Goal: Find contact information: Find contact information

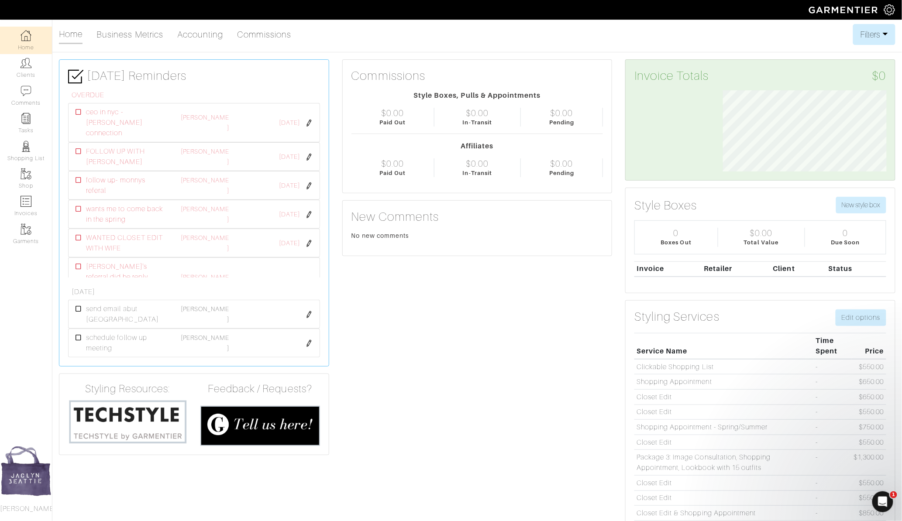
scroll to position [81, 177]
click at [20, 72] on link "Clients" at bounding box center [26, 68] width 52 height 28
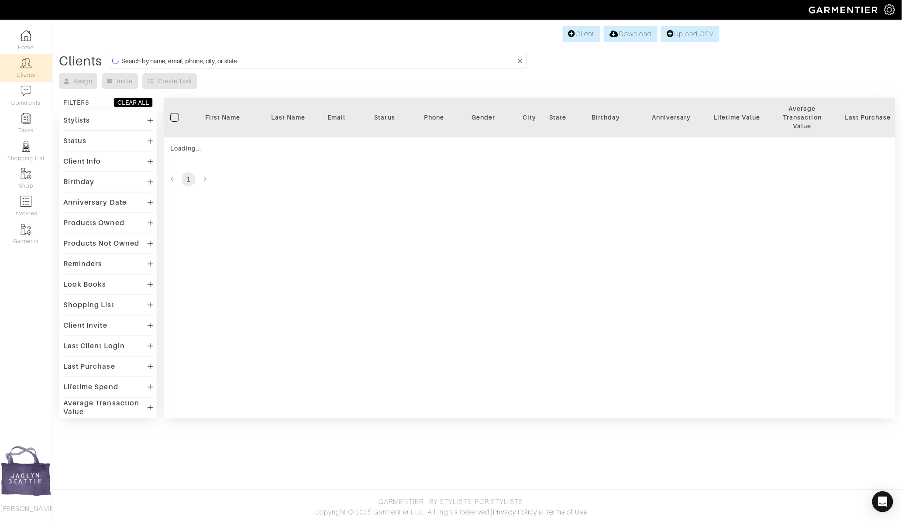
click at [154, 58] on input at bounding box center [319, 60] width 394 height 11
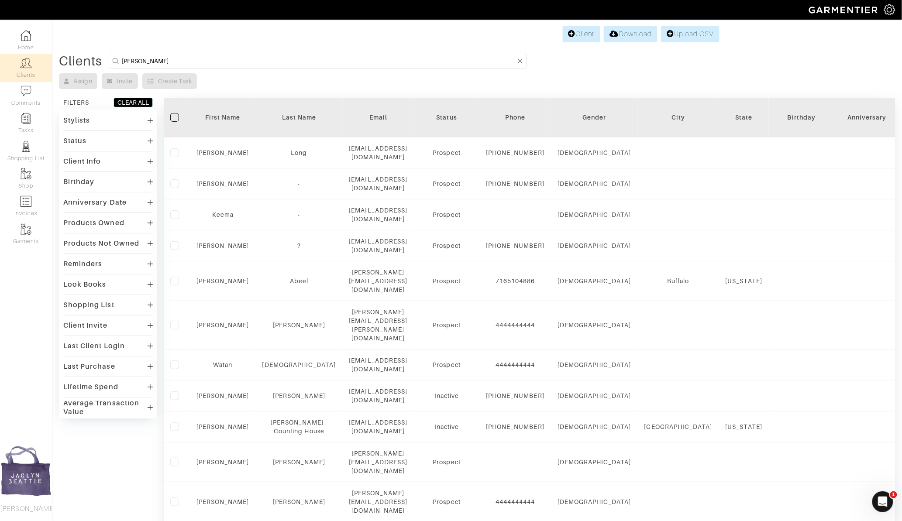
type input "[PERSON_NAME]"
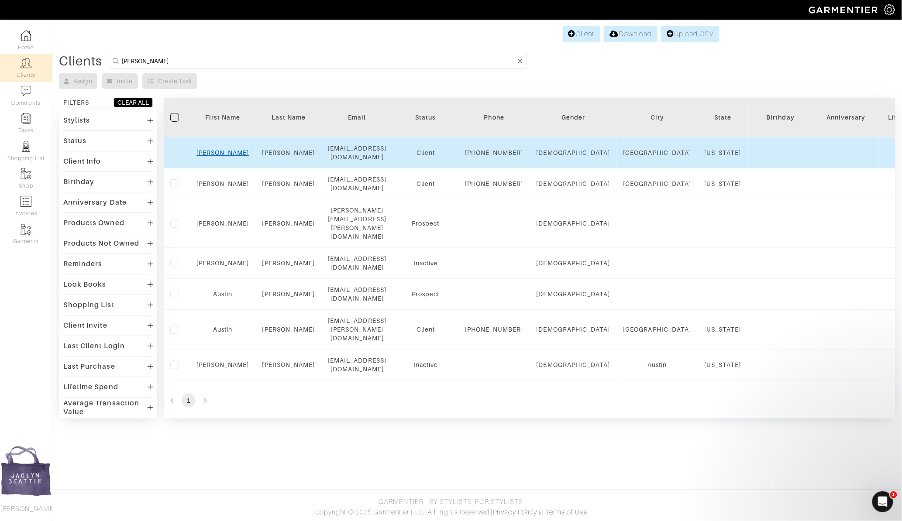
click at [219, 153] on link "[PERSON_NAME]" at bounding box center [222, 152] width 53 height 7
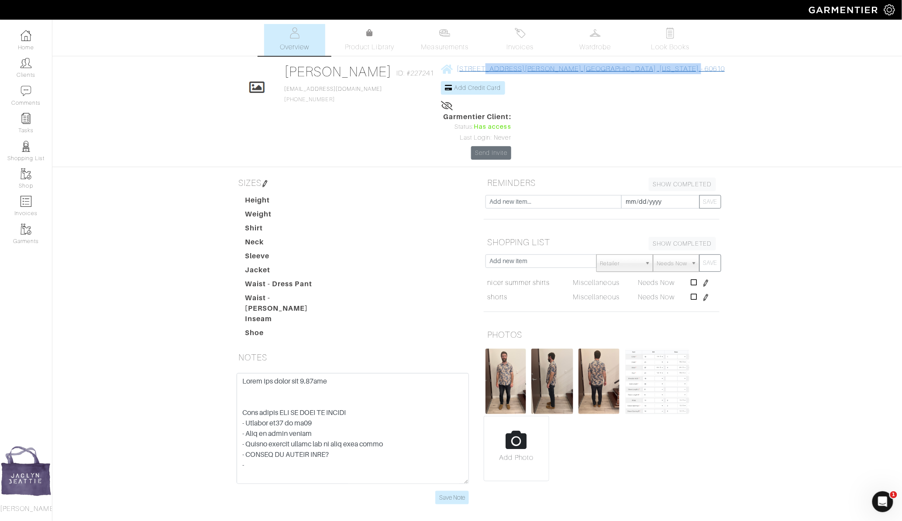
drag, startPoint x: 482, startPoint y: 76, endPoint x: 475, endPoint y: 72, distance: 8.2
click at [475, 72] on div "925 N Larrabee St #4S Chicago, Illinois - 60610 Add Credit Card" at bounding box center [583, 87] width 284 height 48
copy span "925 N Larrabee St #4S Chicago, Illinois - 60610"
